Goal: Entertainment & Leisure: Consume media (video, audio)

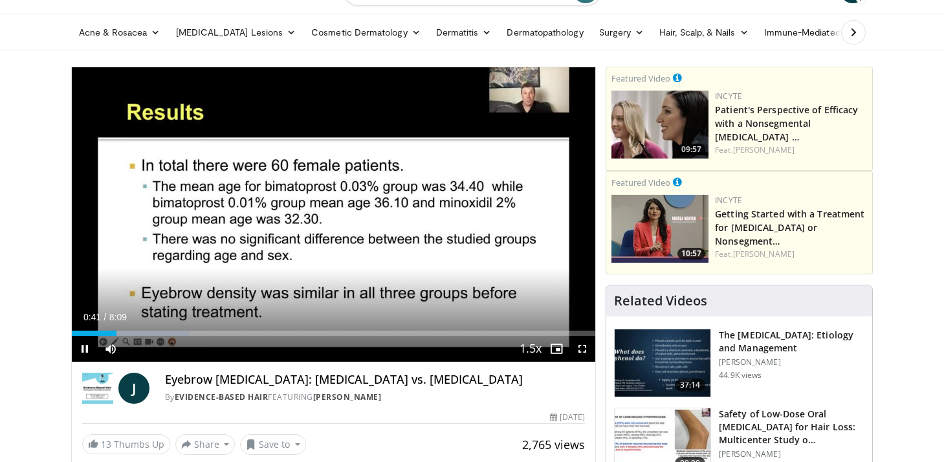
scroll to position [67, 0]
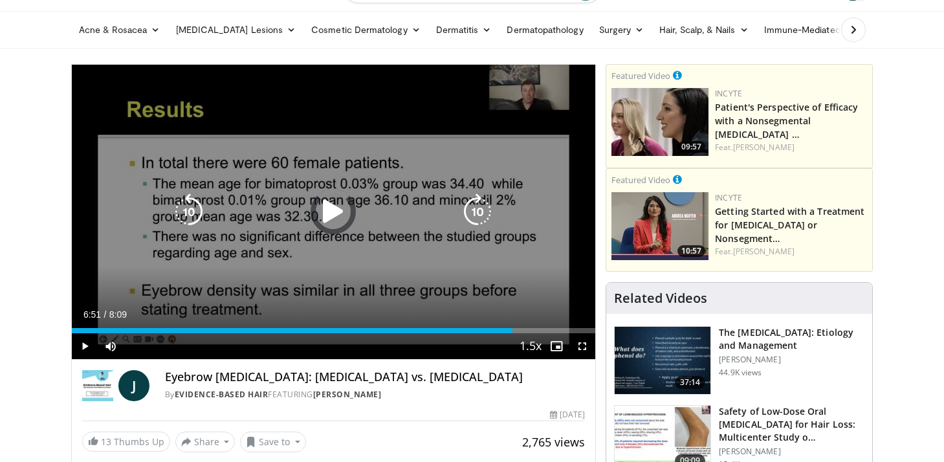
click at [512, 324] on div "Loaded : 0.00% 6:51 6:57" at bounding box center [334, 327] width 524 height 12
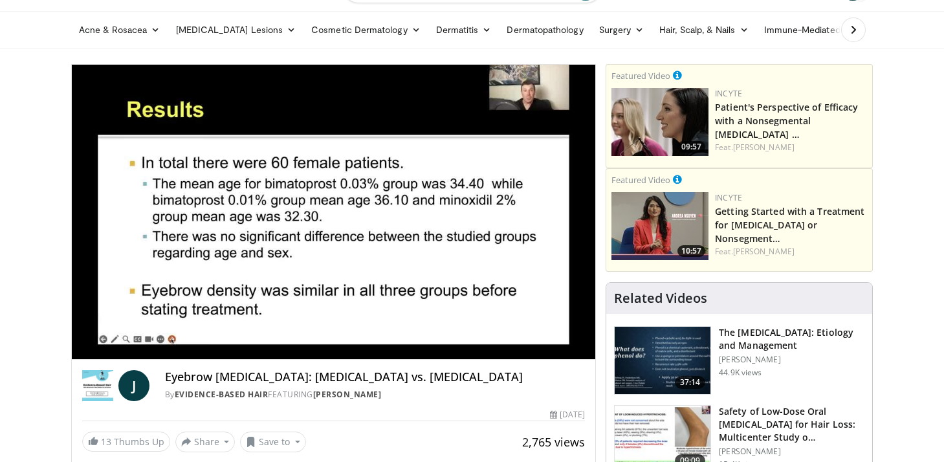
click at [503, 319] on video-js "**********" at bounding box center [334, 212] width 524 height 295
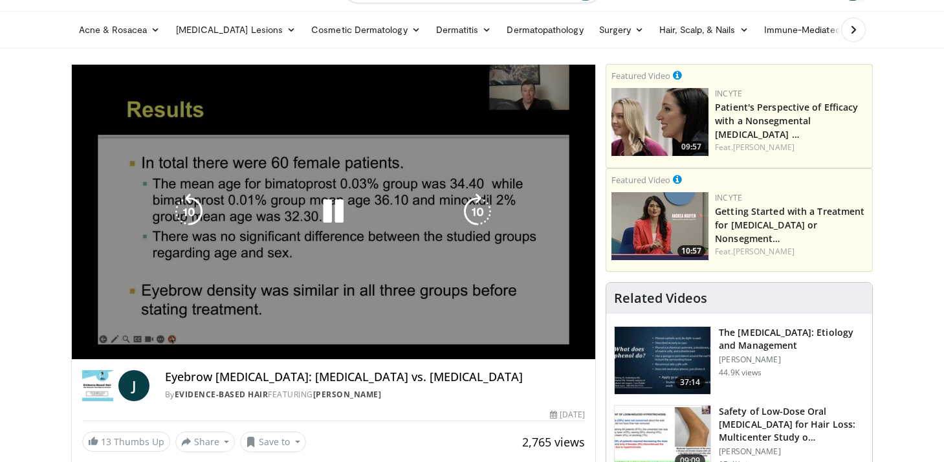
click at [500, 321] on div "10 seconds Tap to unmute" at bounding box center [334, 212] width 524 height 294
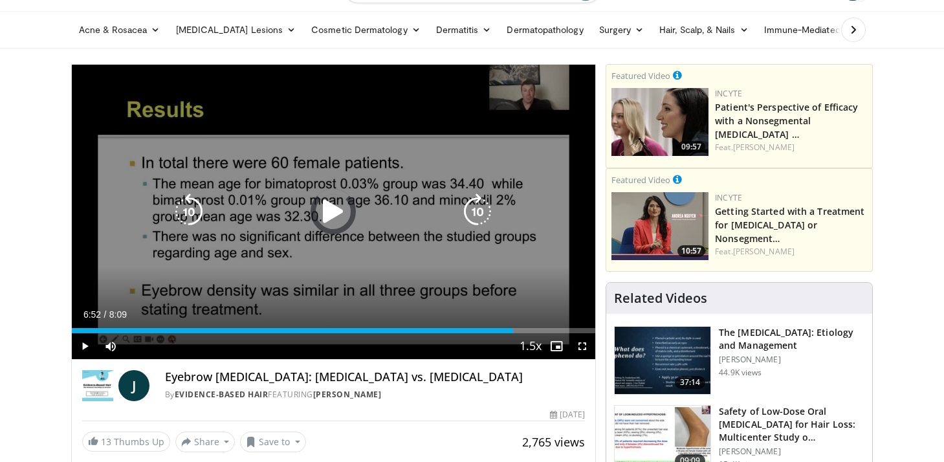
drag, startPoint x: 556, startPoint y: 321, endPoint x: 233, endPoint y: 305, distance: 322.5
click at [233, 305] on video-js "**********" at bounding box center [334, 212] width 524 height 295
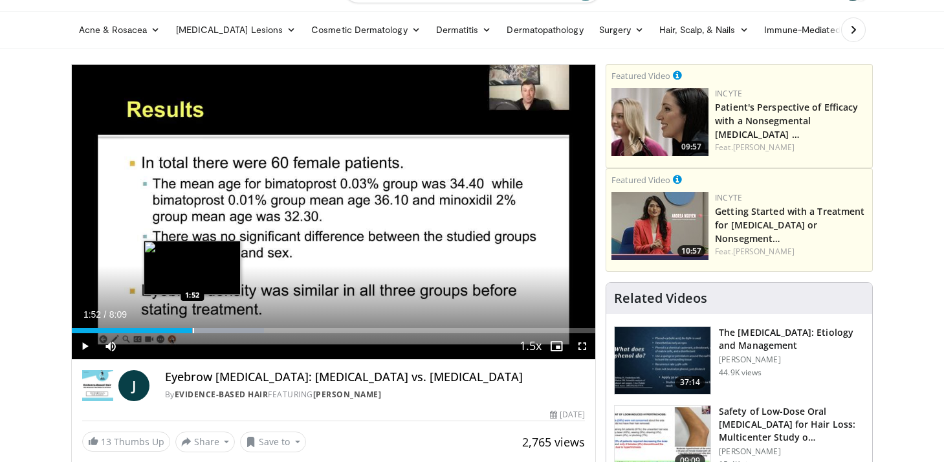
drag, startPoint x: 235, startPoint y: 330, endPoint x: 193, endPoint y: 325, distance: 41.6
click at [193, 325] on div "Loaded : 36.75% 1:52 1:52" at bounding box center [334, 327] width 524 height 12
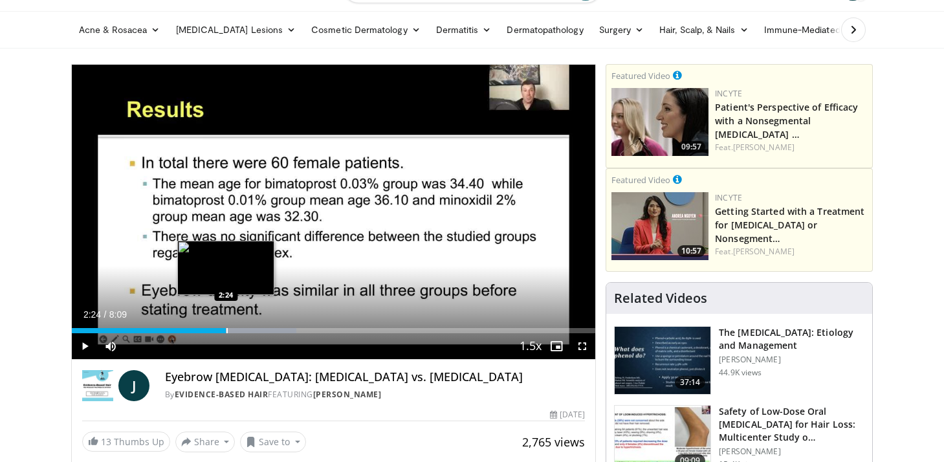
drag, startPoint x: 190, startPoint y: 329, endPoint x: 228, endPoint y: 332, distance: 37.6
click at [227, 332] on div "Progress Bar" at bounding box center [226, 330] width 1 height 5
drag, startPoint x: 228, startPoint y: 332, endPoint x: 237, endPoint y: 332, distance: 9.7
click at [238, 332] on div "Progress Bar" at bounding box center [238, 330] width 1 height 5
drag, startPoint x: 237, startPoint y: 332, endPoint x: 252, endPoint y: 332, distance: 14.2
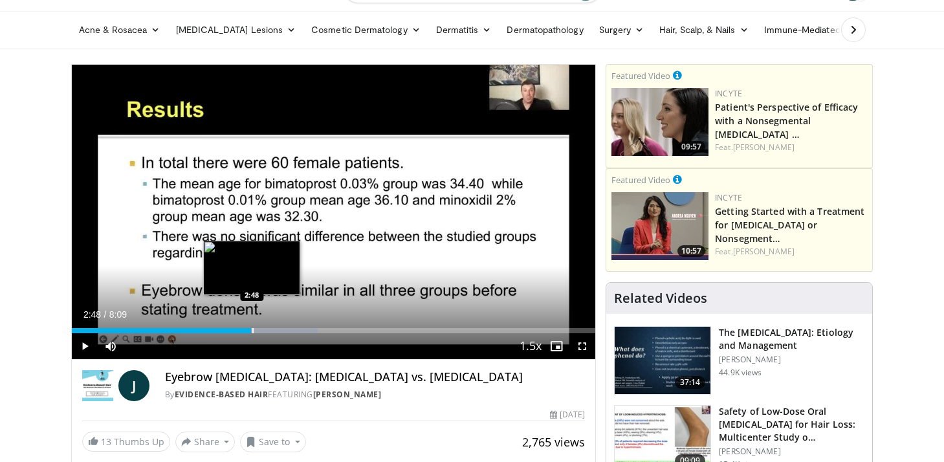
click at [252, 332] on div "Progress Bar" at bounding box center [252, 330] width 1 height 5
drag, startPoint x: 255, startPoint y: 330, endPoint x: 267, endPoint y: 330, distance: 12.3
click at [268, 330] on div "Progress Bar" at bounding box center [268, 330] width 1 height 5
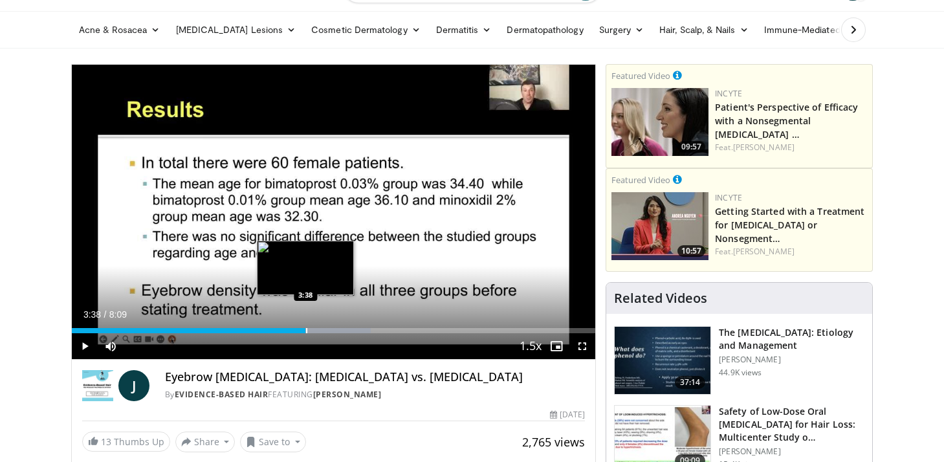
drag, startPoint x: 267, startPoint y: 327, endPoint x: 305, endPoint y: 330, distance: 38.3
click at [306, 330] on div "Progress Bar" at bounding box center [306, 330] width 1 height 5
drag, startPoint x: 305, startPoint y: 329, endPoint x: 312, endPoint y: 330, distance: 6.5
click at [312, 330] on div "Progress Bar" at bounding box center [312, 330] width 1 height 5
drag, startPoint x: 310, startPoint y: 330, endPoint x: 327, endPoint y: 332, distance: 16.2
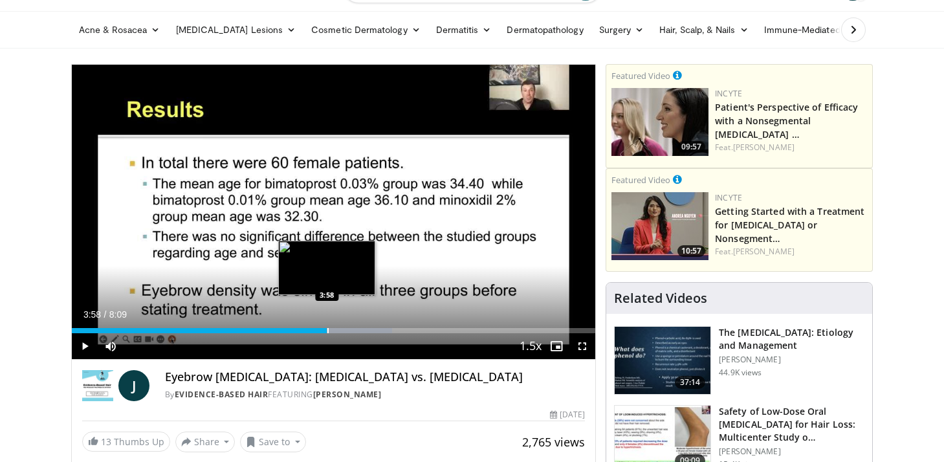
click at [327, 332] on div "Progress Bar" at bounding box center [327, 330] width 1 height 5
drag, startPoint x: 330, startPoint y: 334, endPoint x: 343, endPoint y: 331, distance: 13.3
click at [343, 333] on div "Current Time 3:58 / Duration 8:09 Play Skip Backward Skip Forward Mute Loaded :…" at bounding box center [334, 346] width 524 height 26
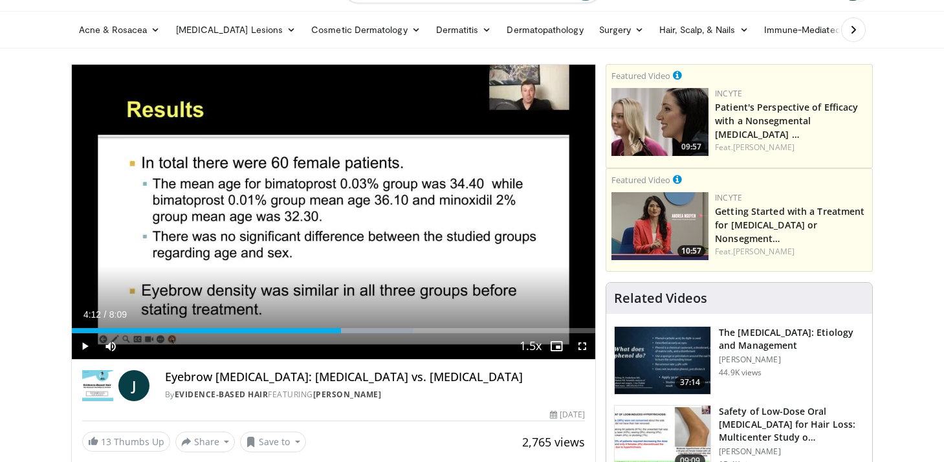
drag, startPoint x: 328, startPoint y: 332, endPoint x: 341, endPoint y: 334, distance: 13.8
click at [341, 334] on div "Current Time 4:12 / Duration 8:09 Play Skip Backward Skip Forward Mute Loaded :…" at bounding box center [334, 346] width 524 height 26
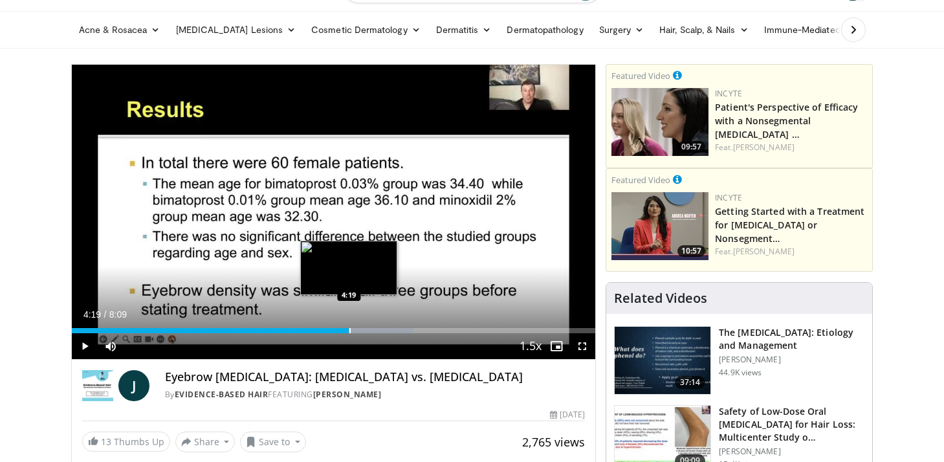
drag, startPoint x: 340, startPoint y: 331, endPoint x: 349, endPoint y: 332, distance: 9.1
click at [349, 332] on div "Progress Bar" at bounding box center [349, 330] width 1 height 5
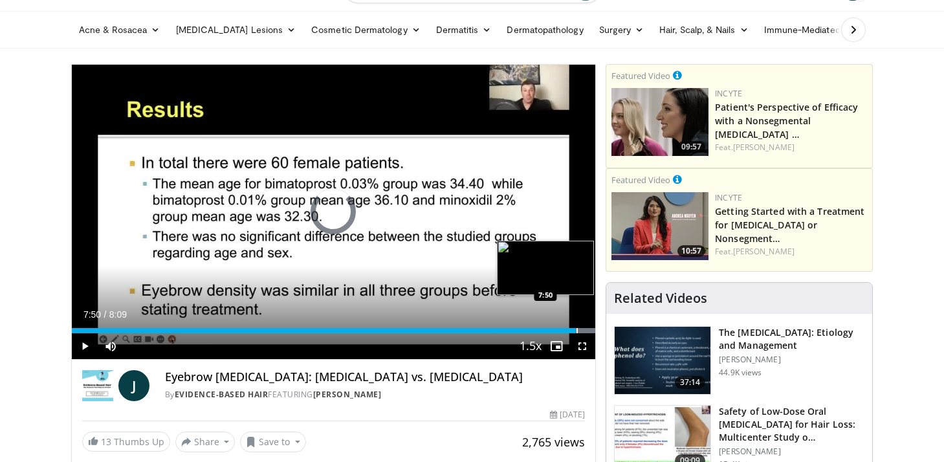
drag, startPoint x: 347, startPoint y: 327, endPoint x: 577, endPoint y: 332, distance: 229.6
click at [577, 332] on div "Loaded : 100.00% 7:50 7:50" at bounding box center [334, 327] width 524 height 12
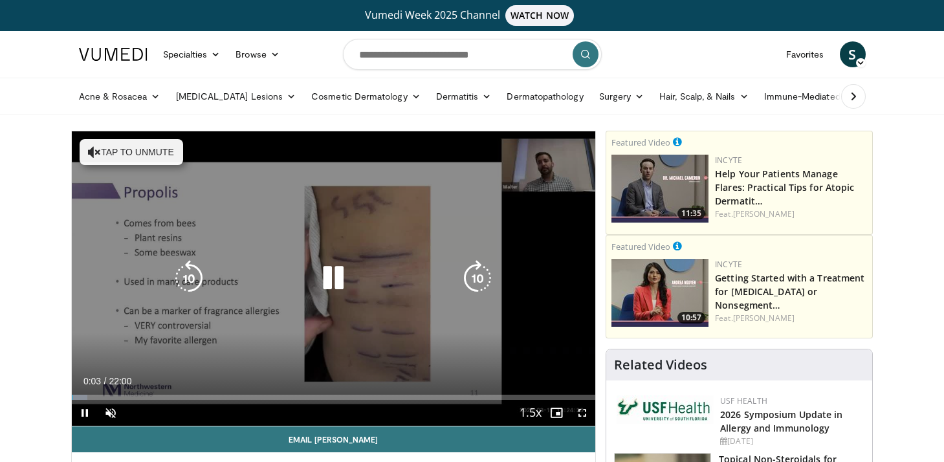
click at [127, 146] on button "Tap to unmute" at bounding box center [131, 152] width 103 height 26
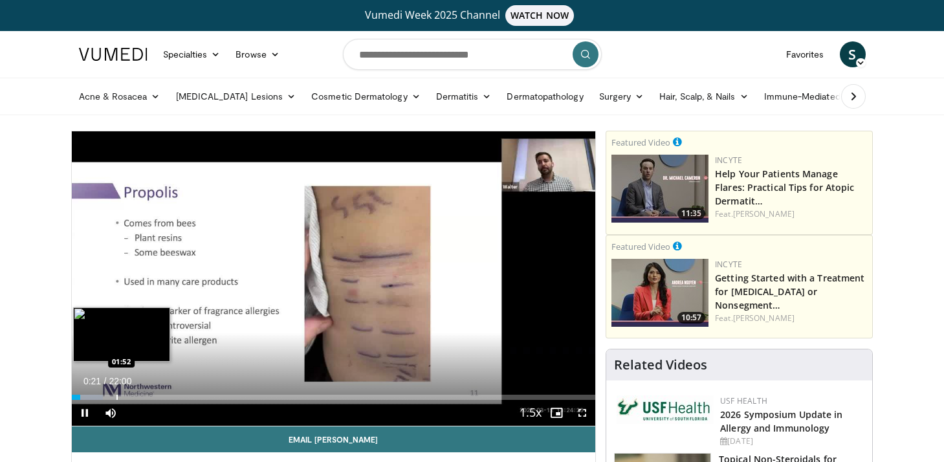
click at [116, 398] on div "Progress Bar" at bounding box center [116, 396] width 1 height 5
click at [129, 395] on div "Progress Bar" at bounding box center [129, 396] width 1 height 5
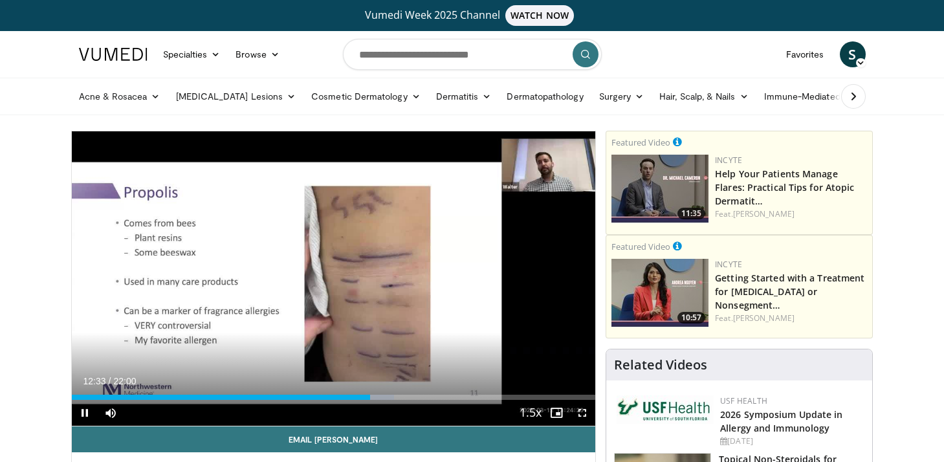
click at [388, 400] on div "Current Time 12:33 / Duration 22:00 Pause Skip Backward Skip Forward Mute 32% L…" at bounding box center [334, 413] width 524 height 26
click at [374, 403] on div "Current Time 12:35 / Duration 22:00 Pause Skip Backward Skip Forward Mute 32% L…" at bounding box center [334, 413] width 524 height 26
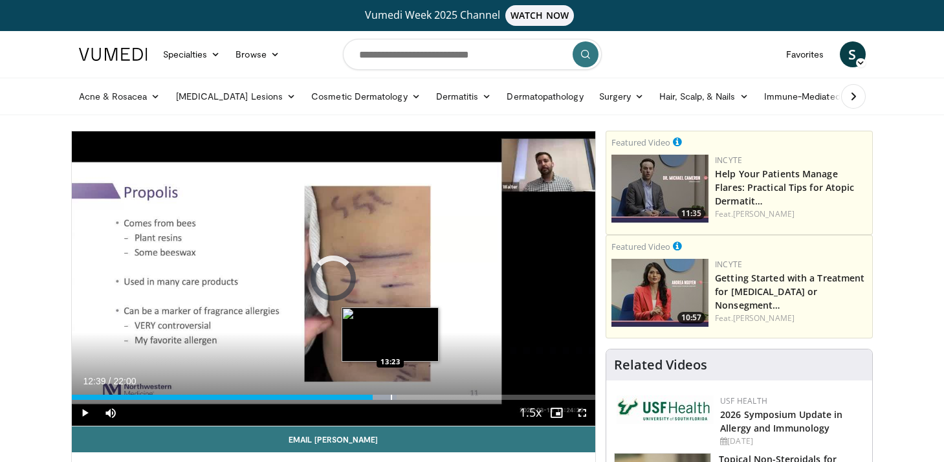
click at [391, 398] on div "Progress Bar" at bounding box center [391, 396] width 1 height 5
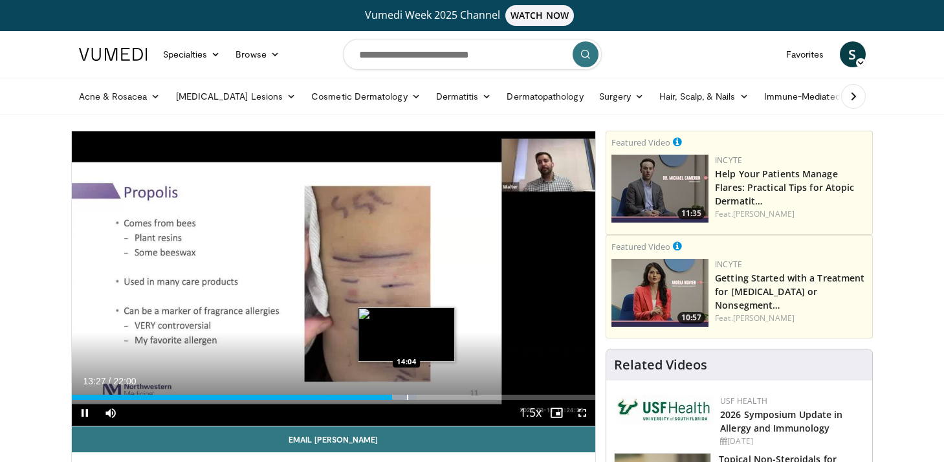
click at [407, 397] on div "Progress Bar" at bounding box center [407, 396] width 1 height 5
